Goal: Information Seeking & Learning: Learn about a topic

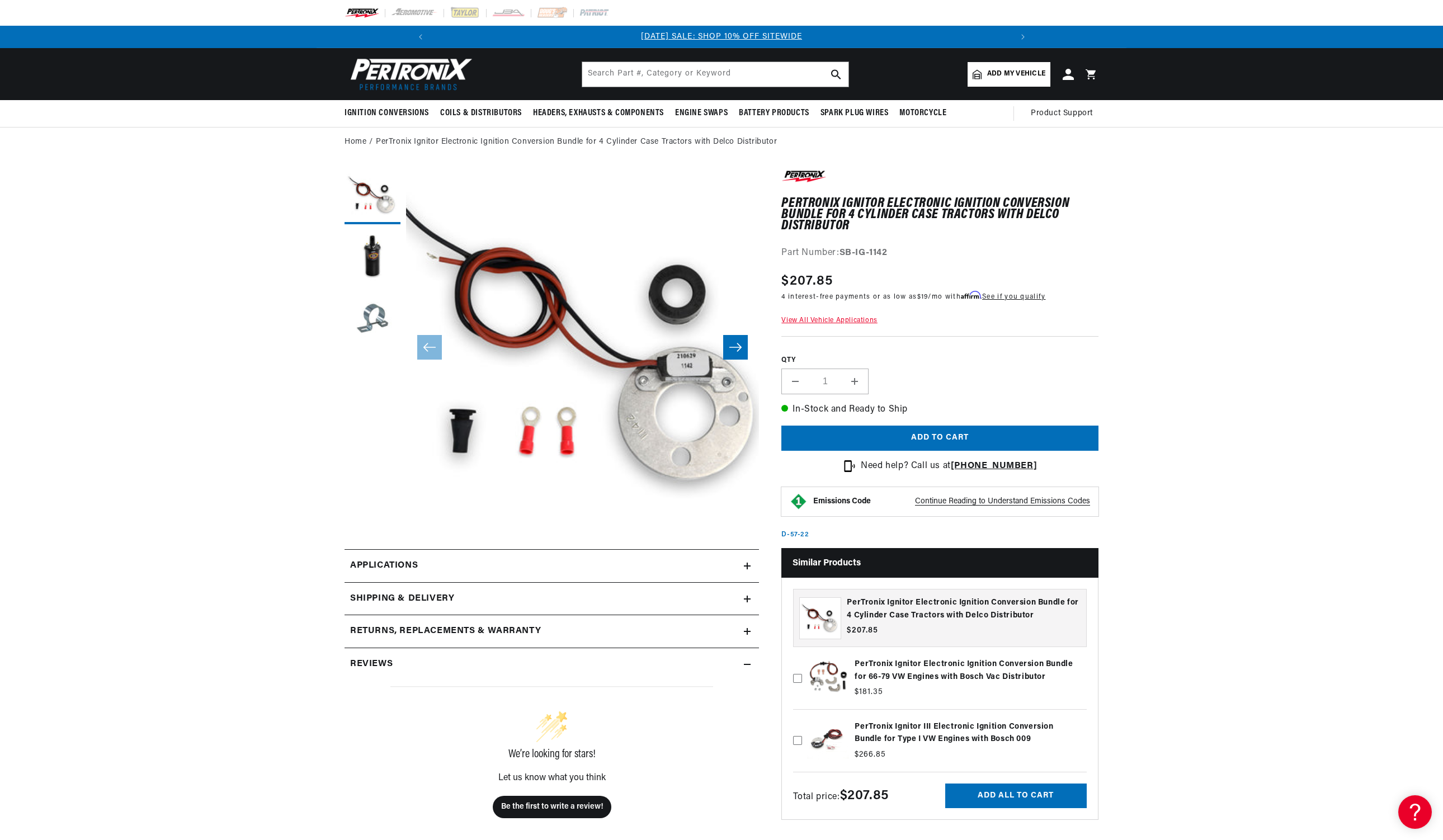
scroll to position [0, 1196]
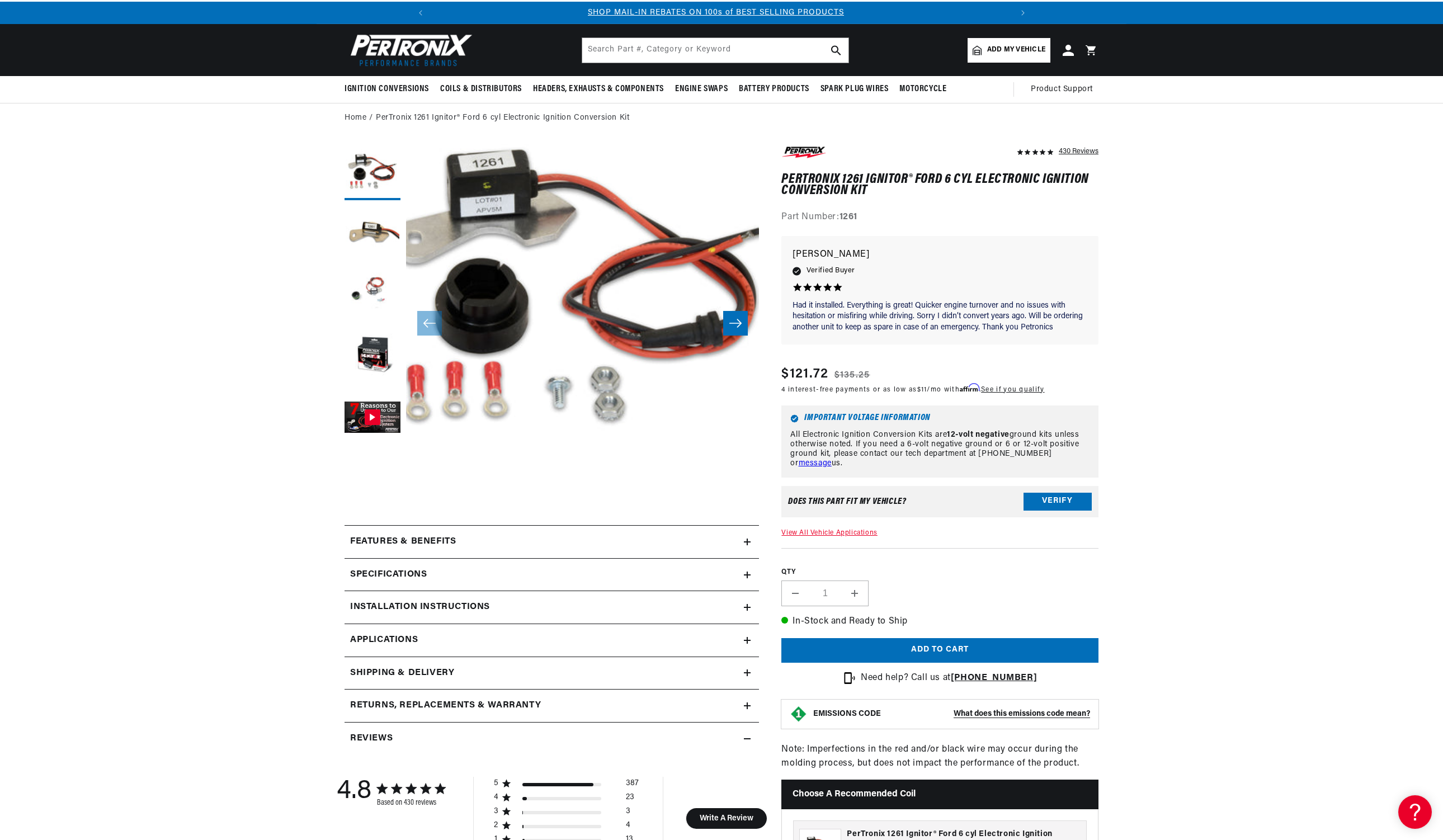
scroll to position [0, 598]
click at [744, 540] on icon at bounding box center [747, 541] width 7 height 7
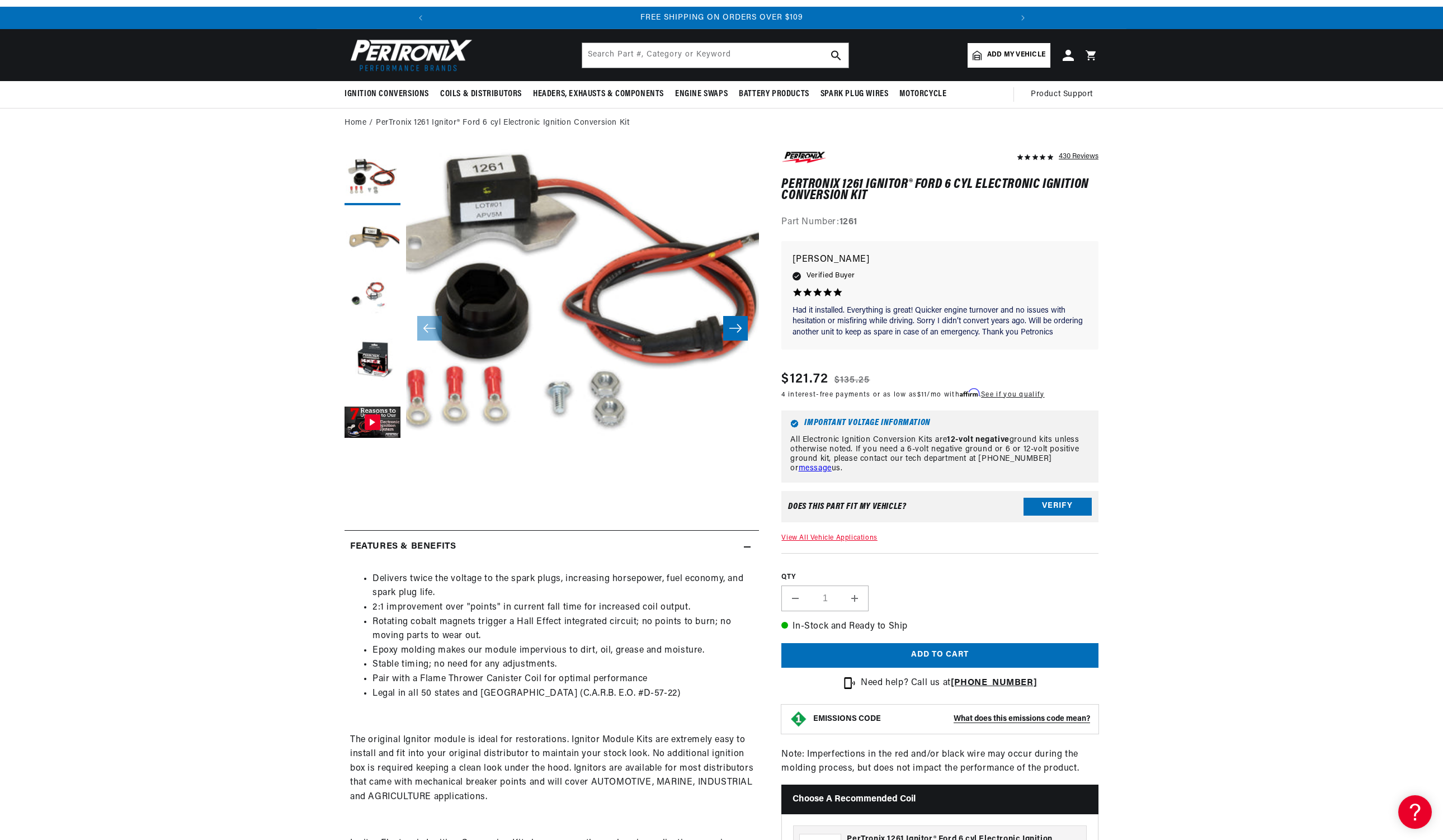
scroll to position [34, 0]
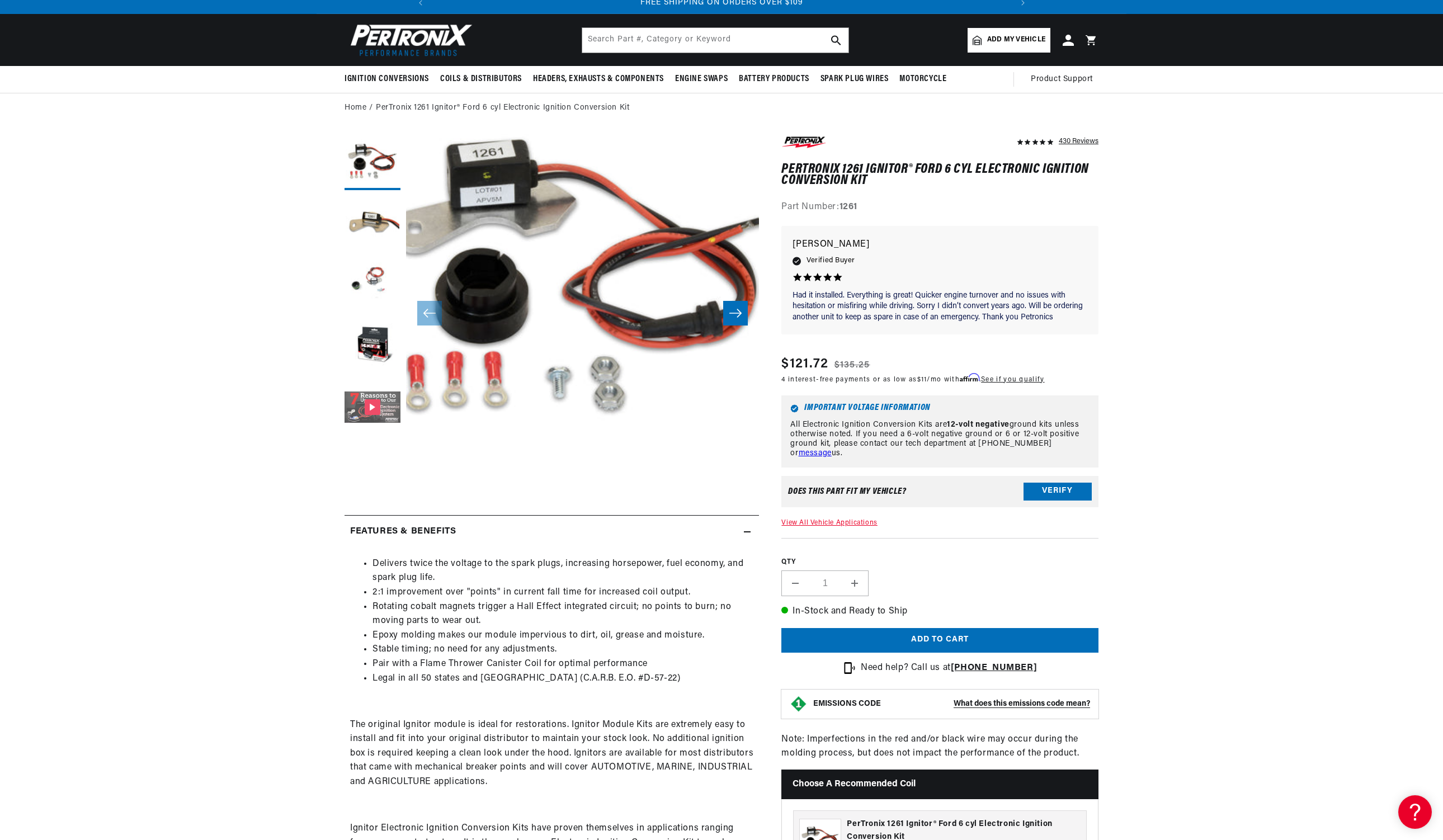
click at [355, 414] on button "Gallery Viewer" at bounding box center [372, 408] width 56 height 56
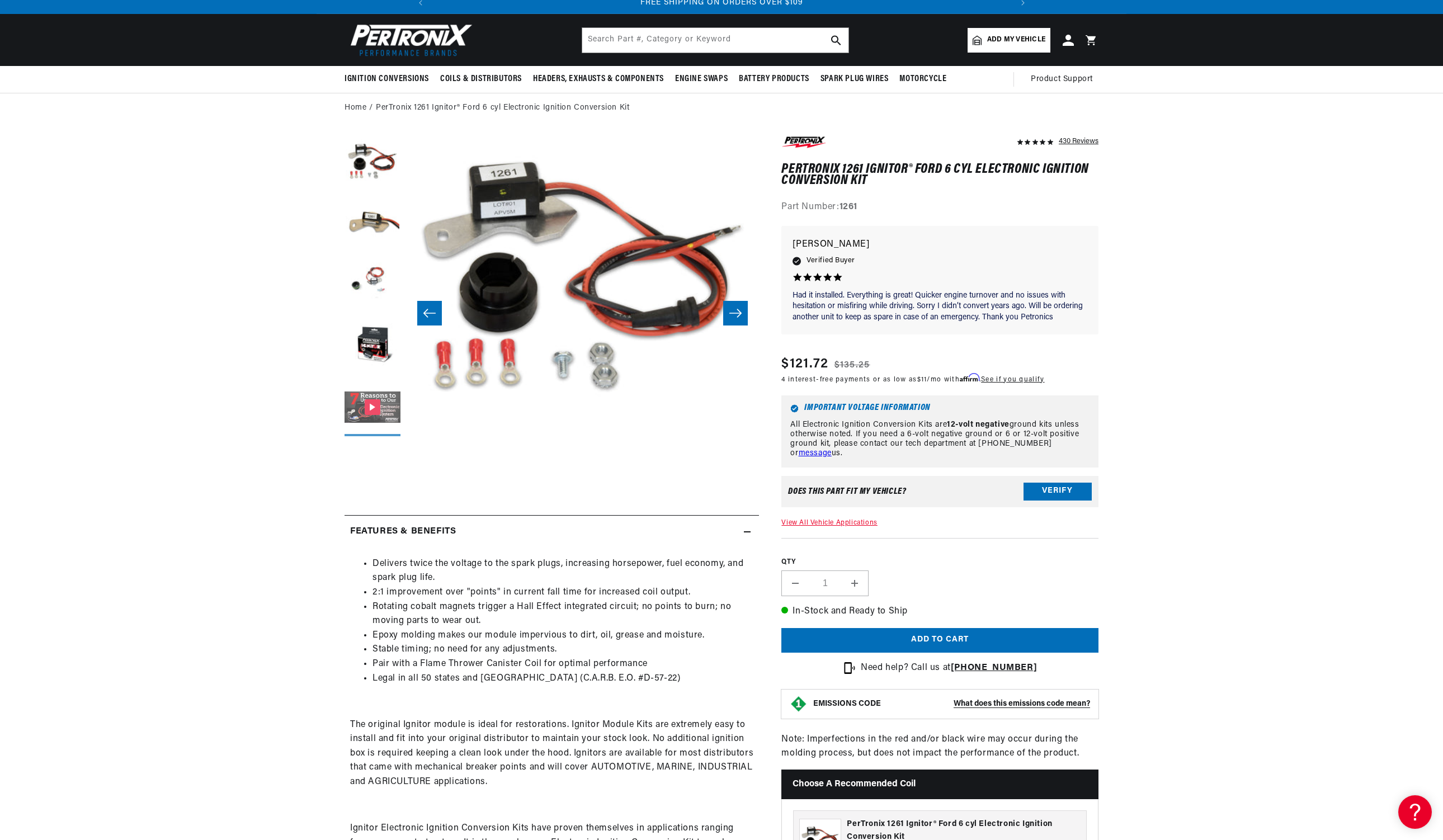
scroll to position [36, 1413]
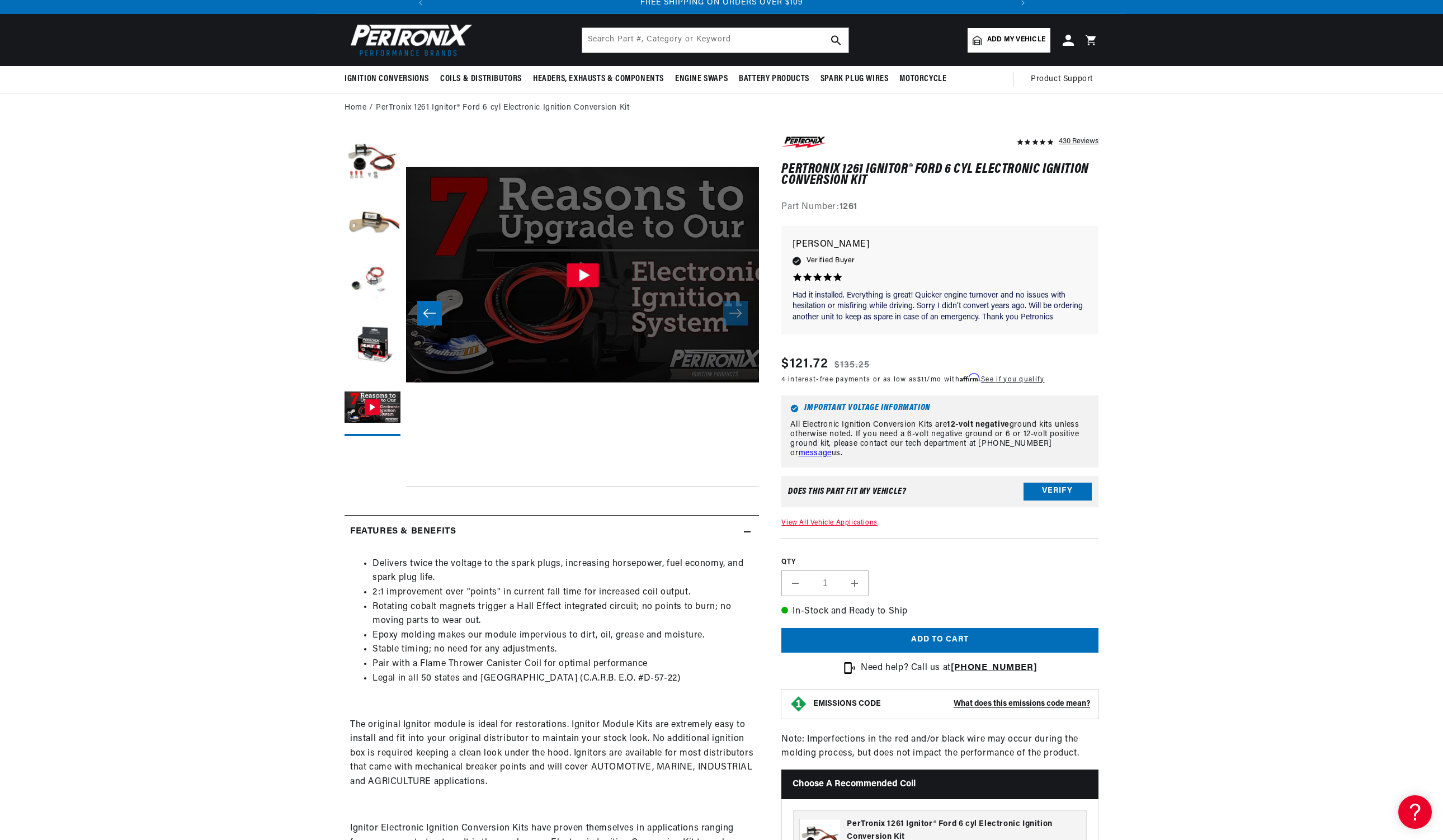
click at [585, 279] on icon "Gallery Viewer" at bounding box center [582, 275] width 33 height 24
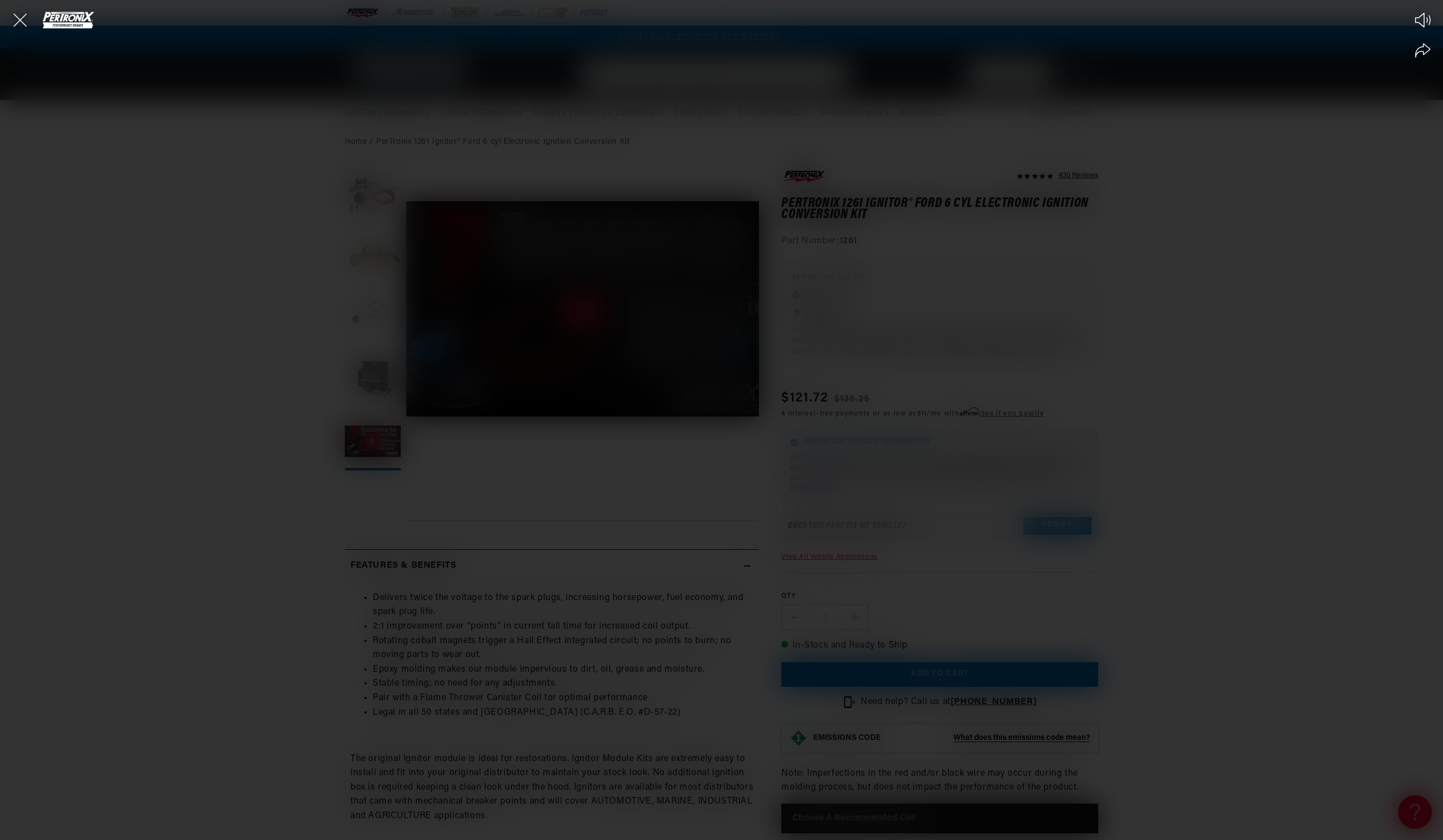
scroll to position [0, 0]
click at [543, 329] on div "Play Mute Share" at bounding box center [721, 420] width 1443 height 840
click at [22, 19] on icon "Close the video player" at bounding box center [20, 20] width 24 height 24
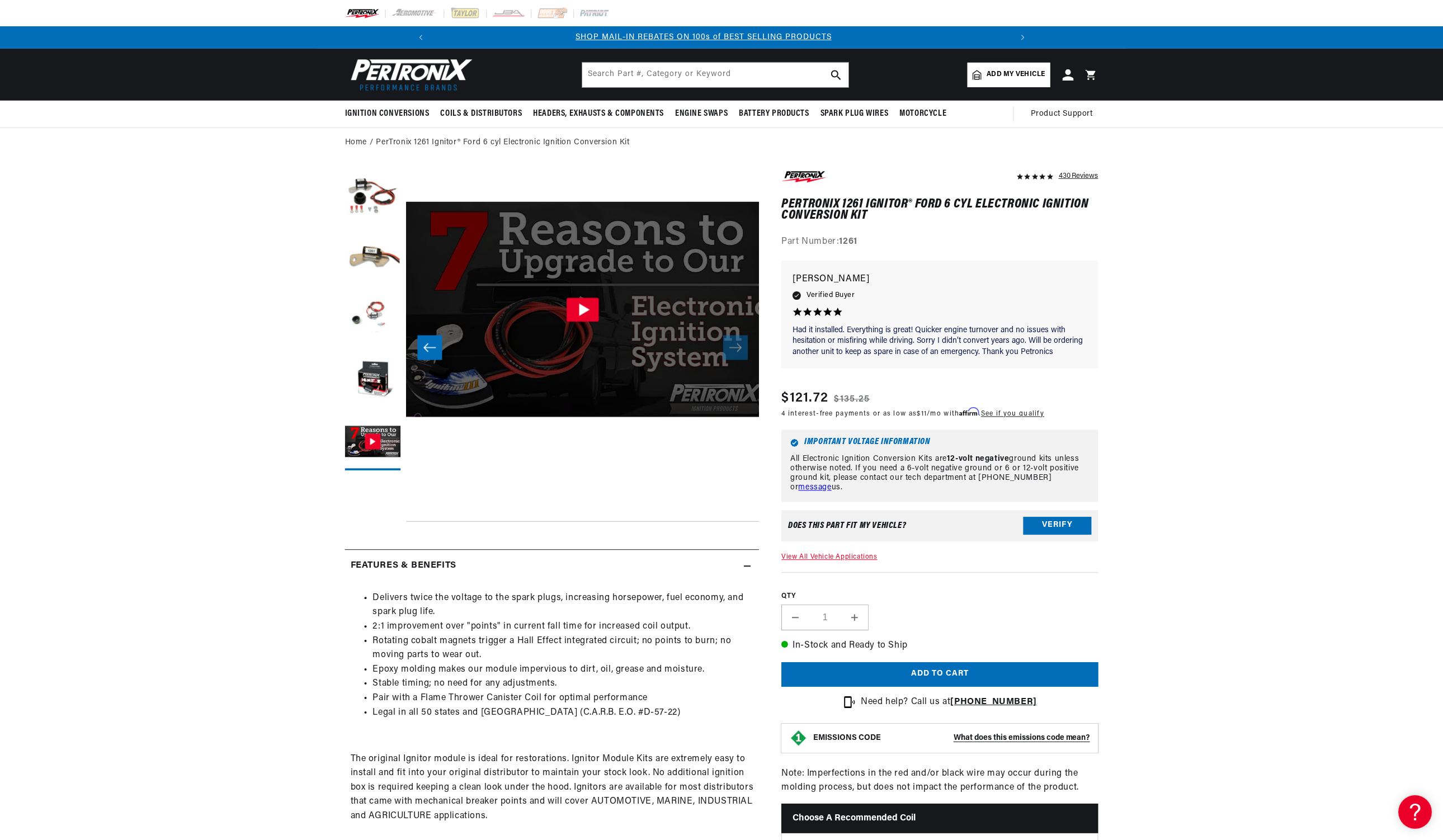
scroll to position [28, 0]
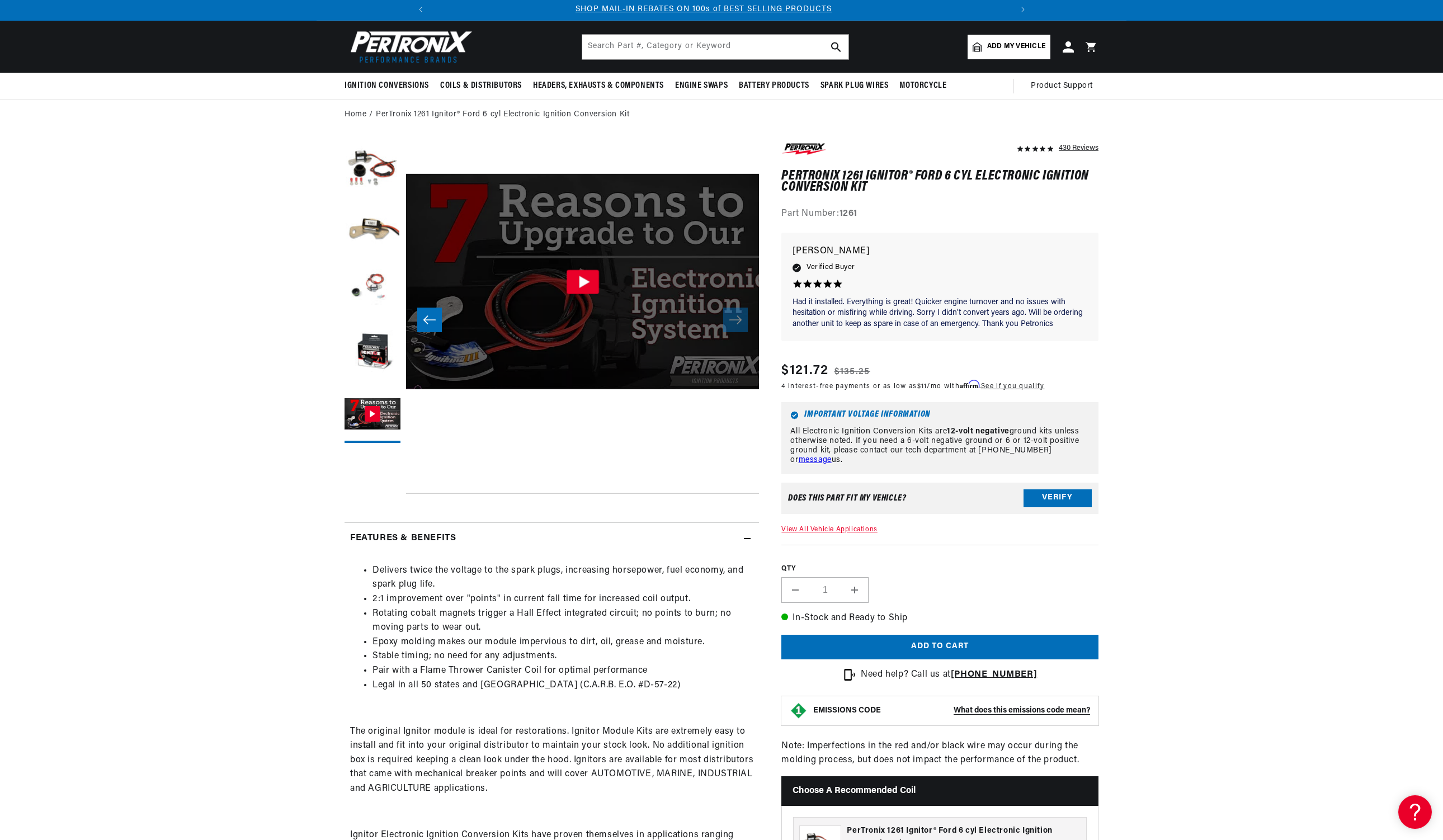
click at [580, 277] on icon "Gallery Viewer" at bounding box center [584, 282] width 11 height 12
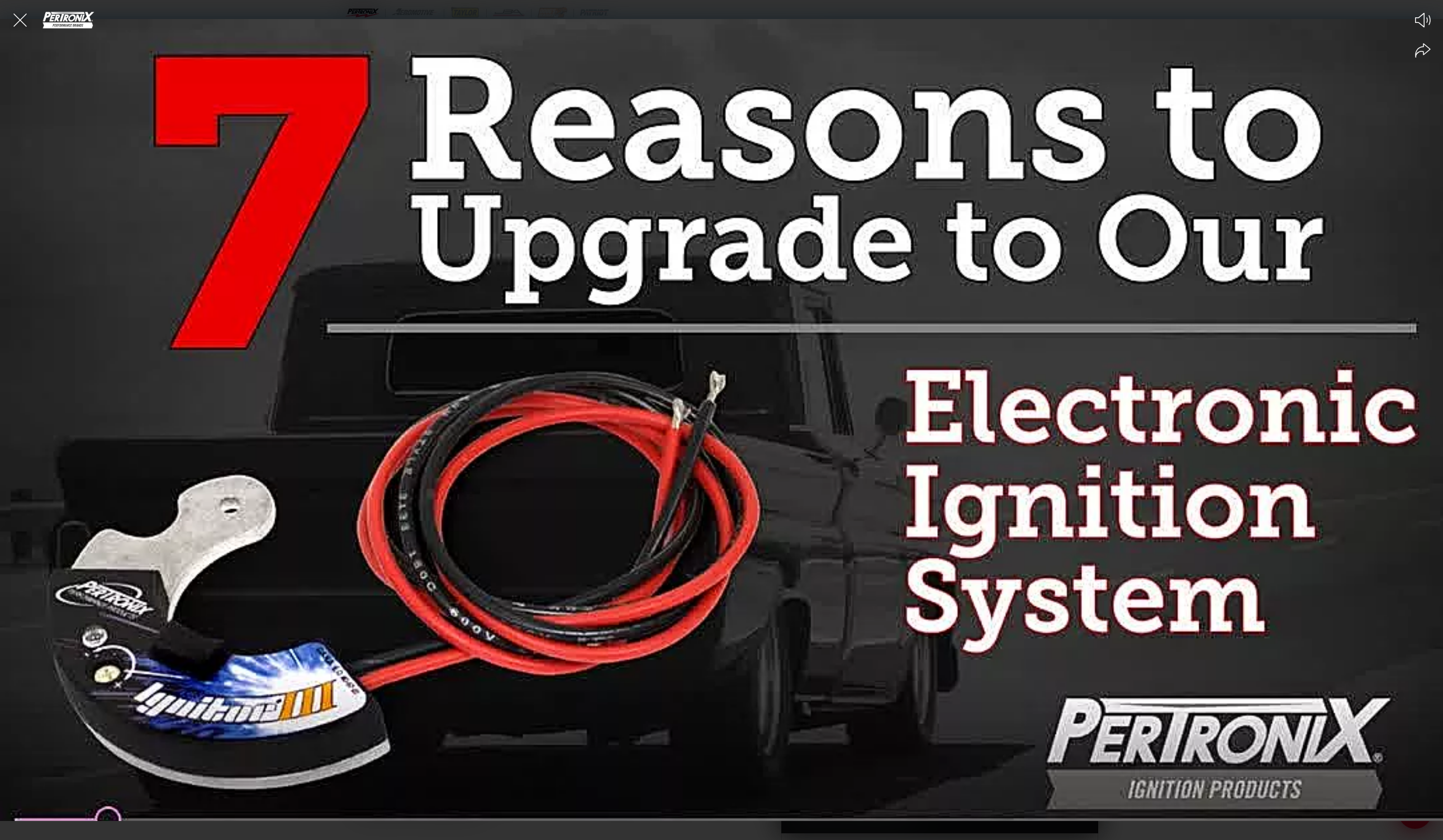
scroll to position [0, 1196]
click at [711, 335] on div at bounding box center [721, 420] width 1443 height 840
click at [19, 28] on icon "Close the video player" at bounding box center [20, 20] width 24 height 24
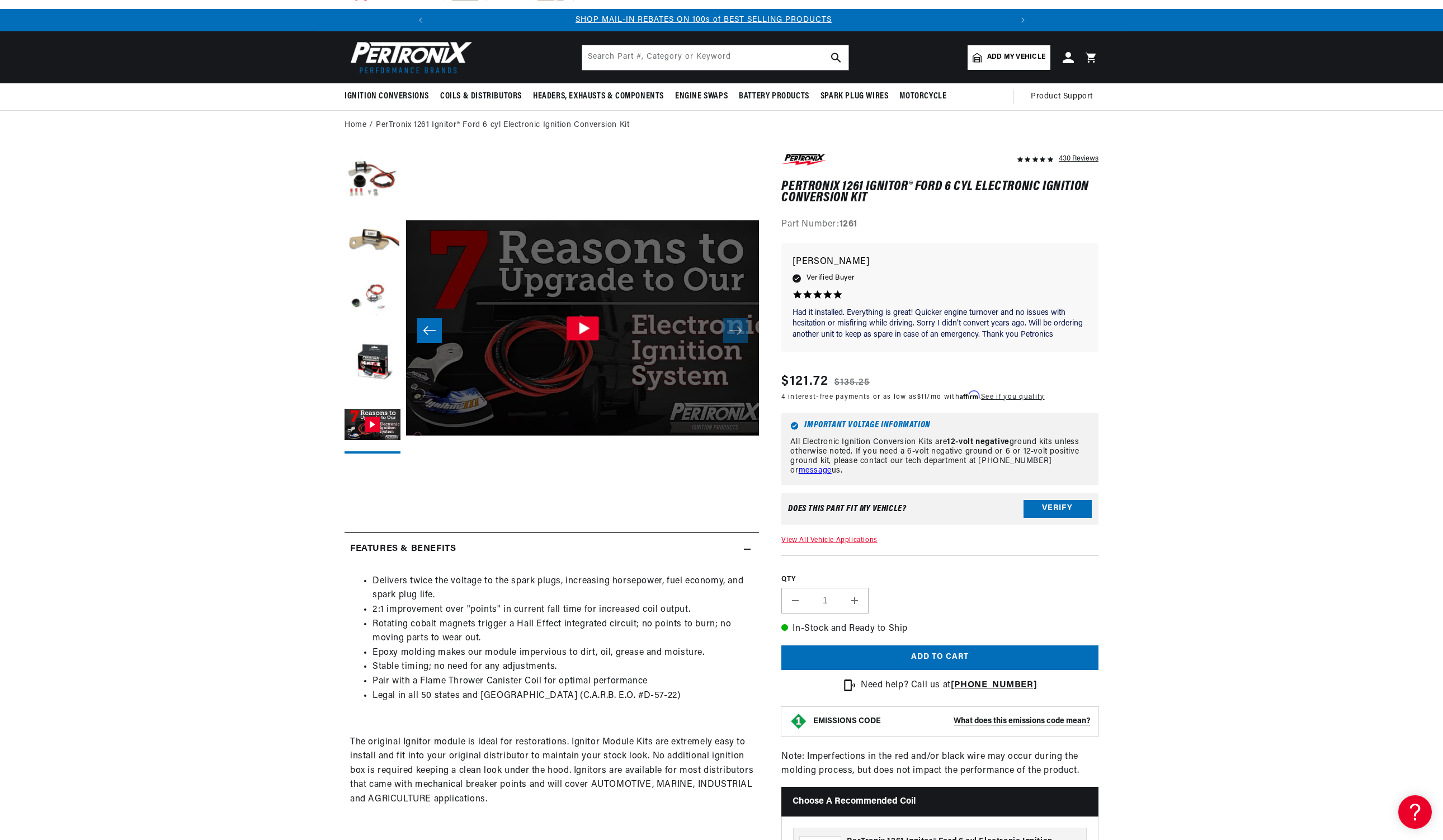
scroll to position [0, 1413]
